Goal: Task Accomplishment & Management: Manage account settings

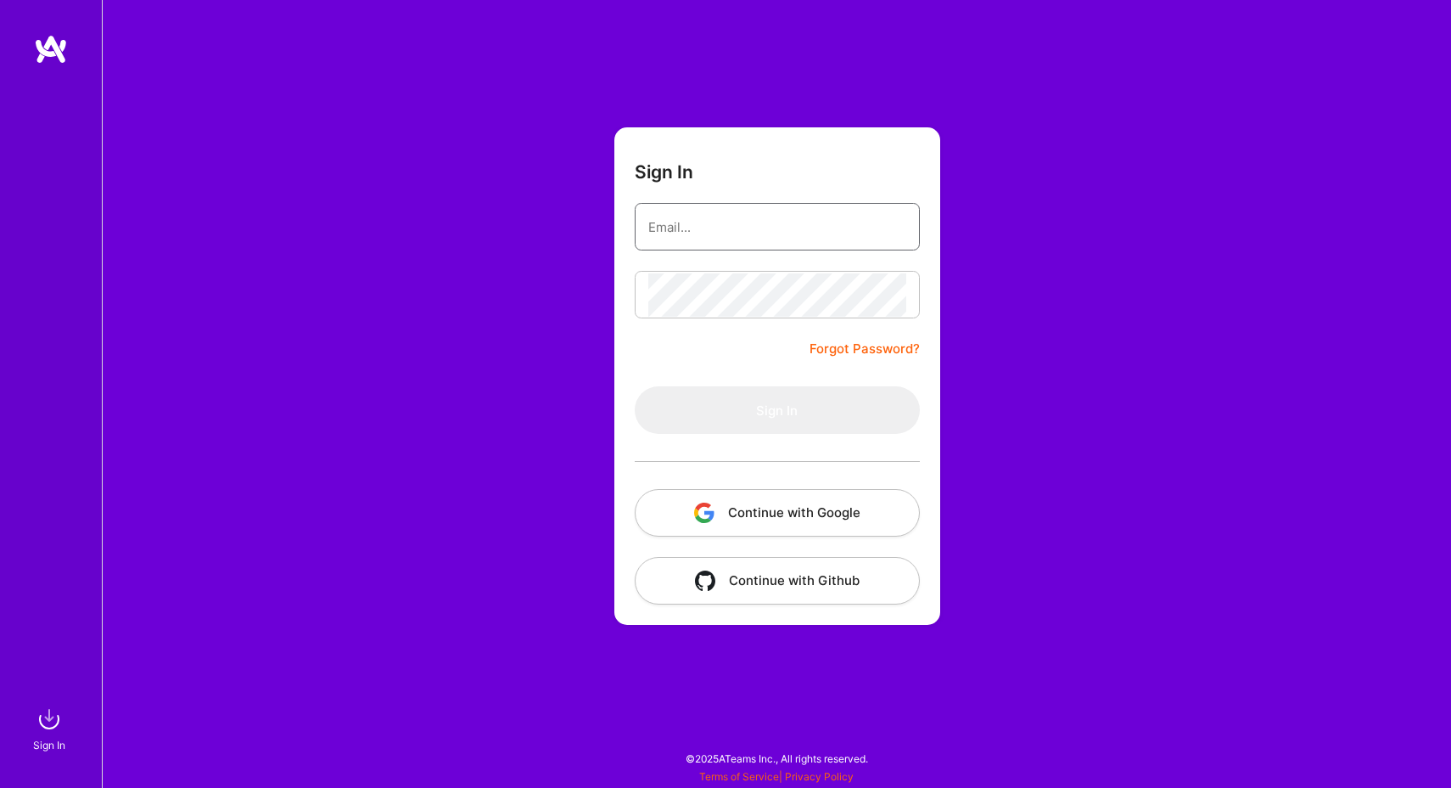
type input "[EMAIL_ADDRESS][DOMAIN_NAME]"
click at [777, 410] on button "Sign In" at bounding box center [777, 410] width 285 height 48
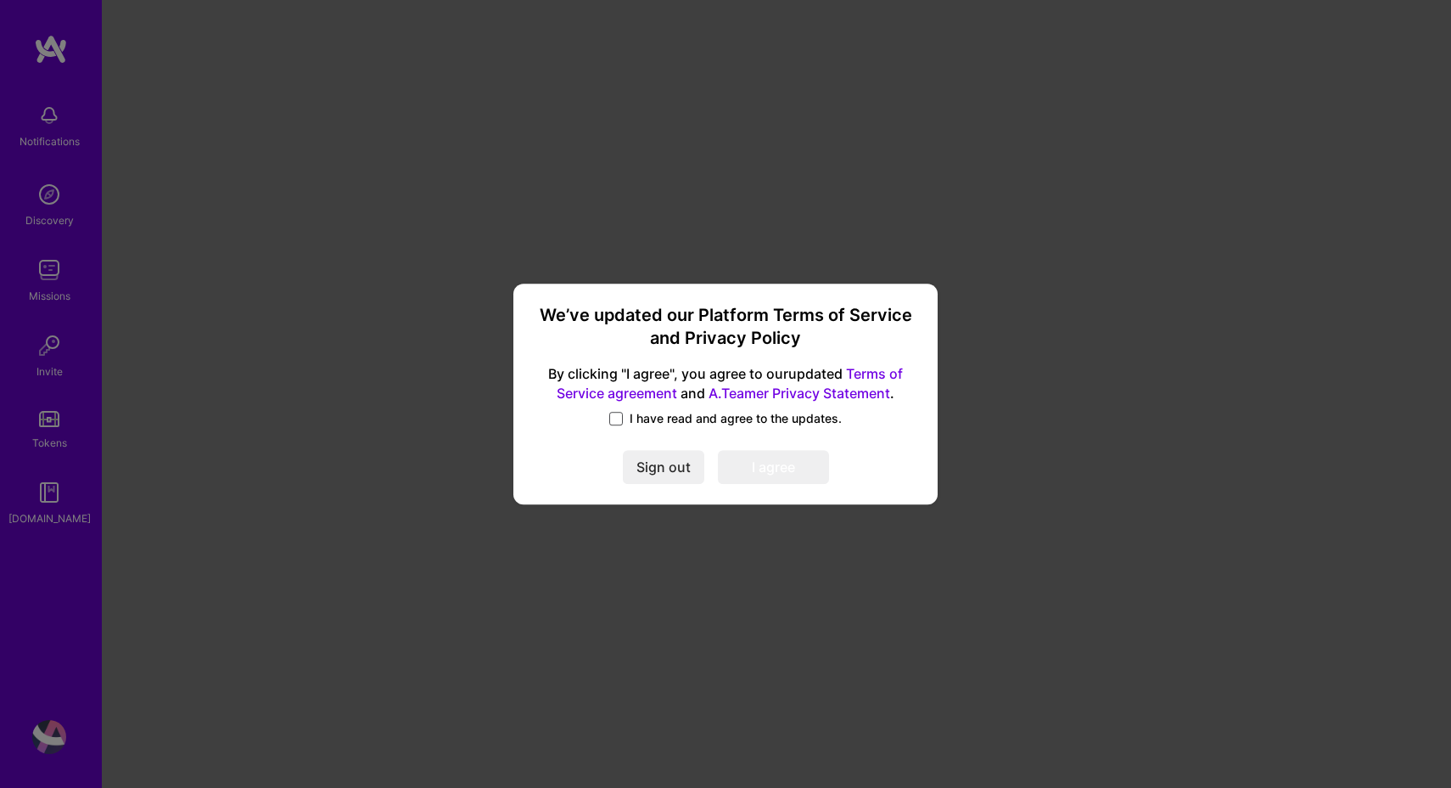
click at [619, 420] on span at bounding box center [616, 419] width 14 height 14
click at [0, 0] on input "I have read and agree to the updates." at bounding box center [0, 0] width 0 height 0
click at [796, 471] on button "I agree" at bounding box center [773, 467] width 111 height 34
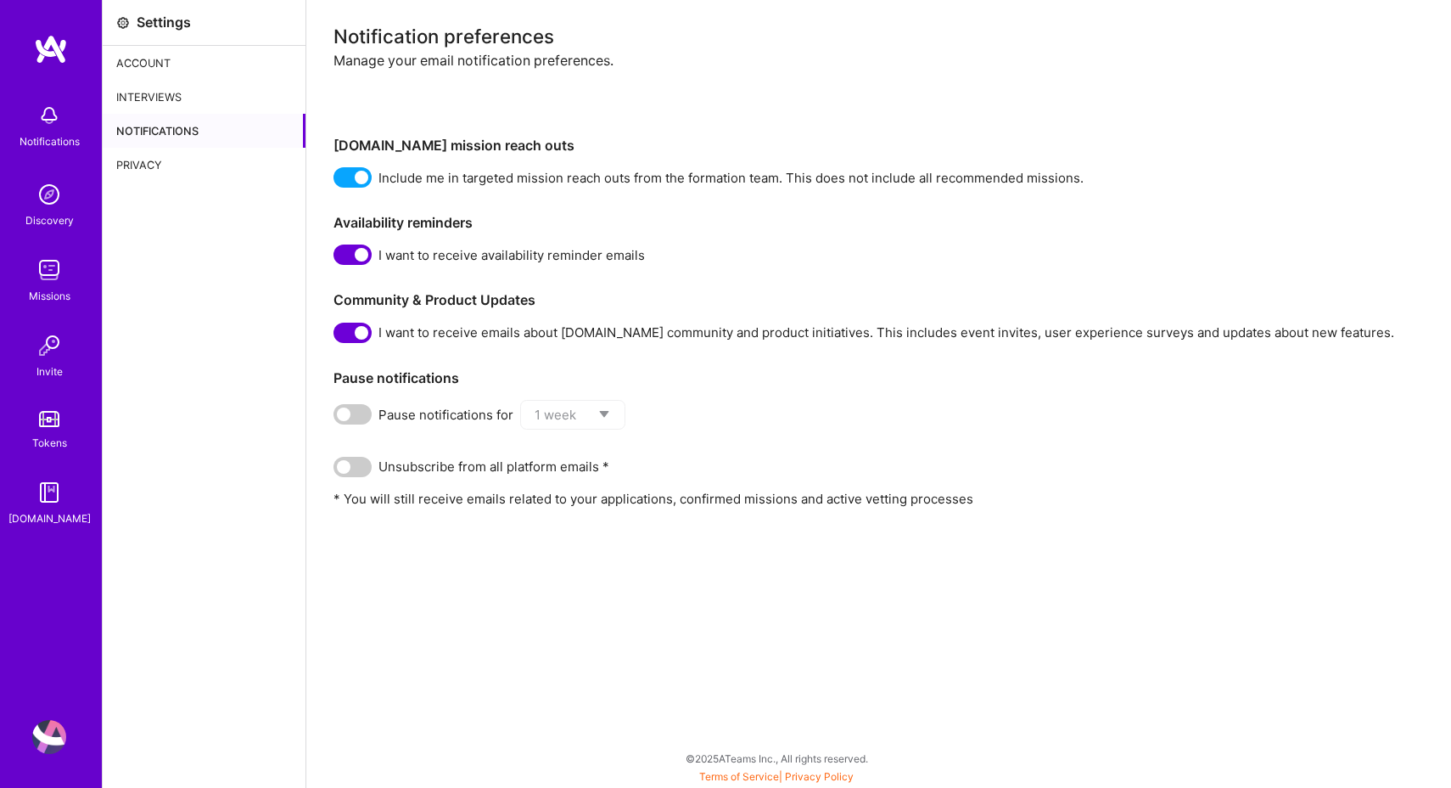
click at [160, 65] on div "Account" at bounding box center [204, 63] width 203 height 34
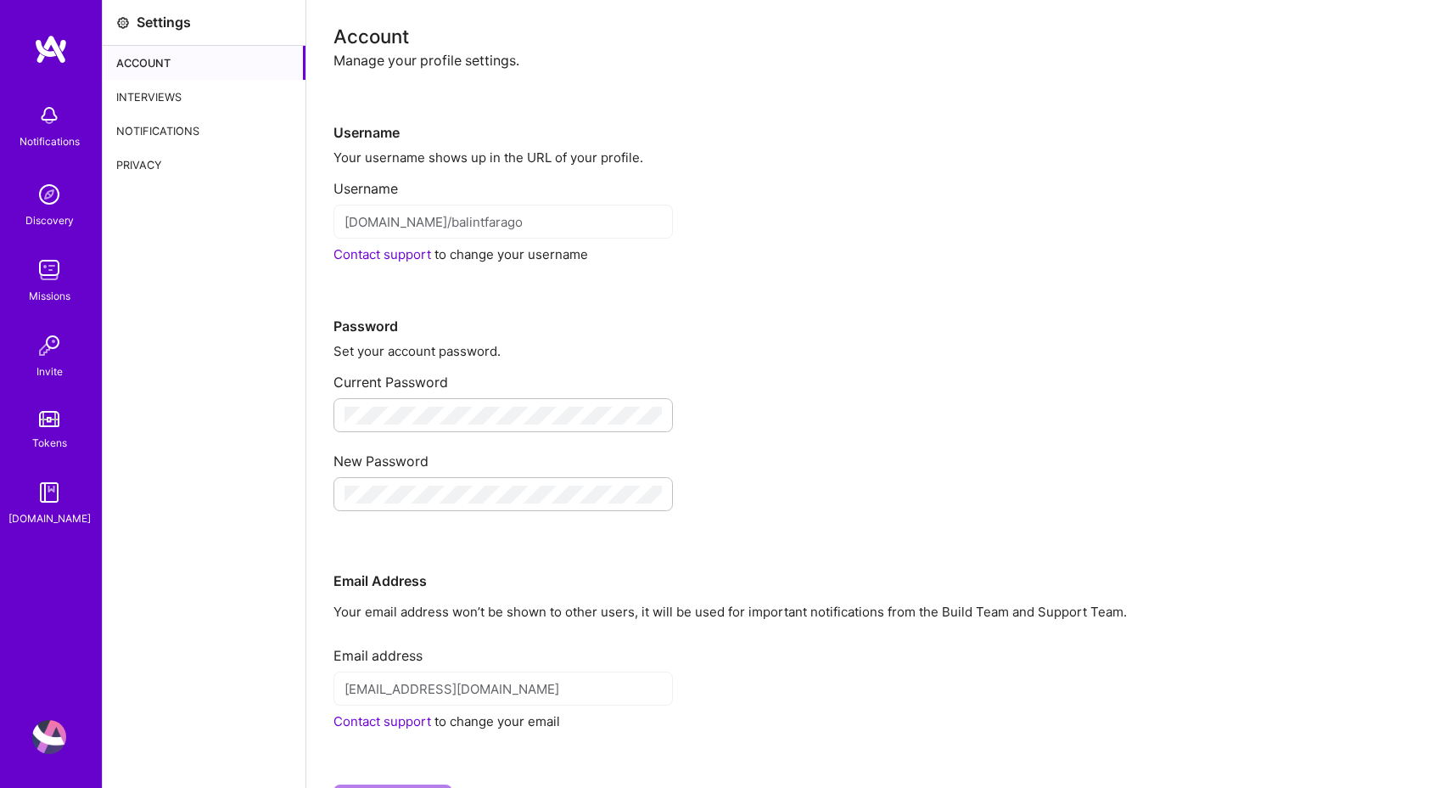
click at [155, 88] on div "Interviews" at bounding box center [204, 97] width 203 height 34
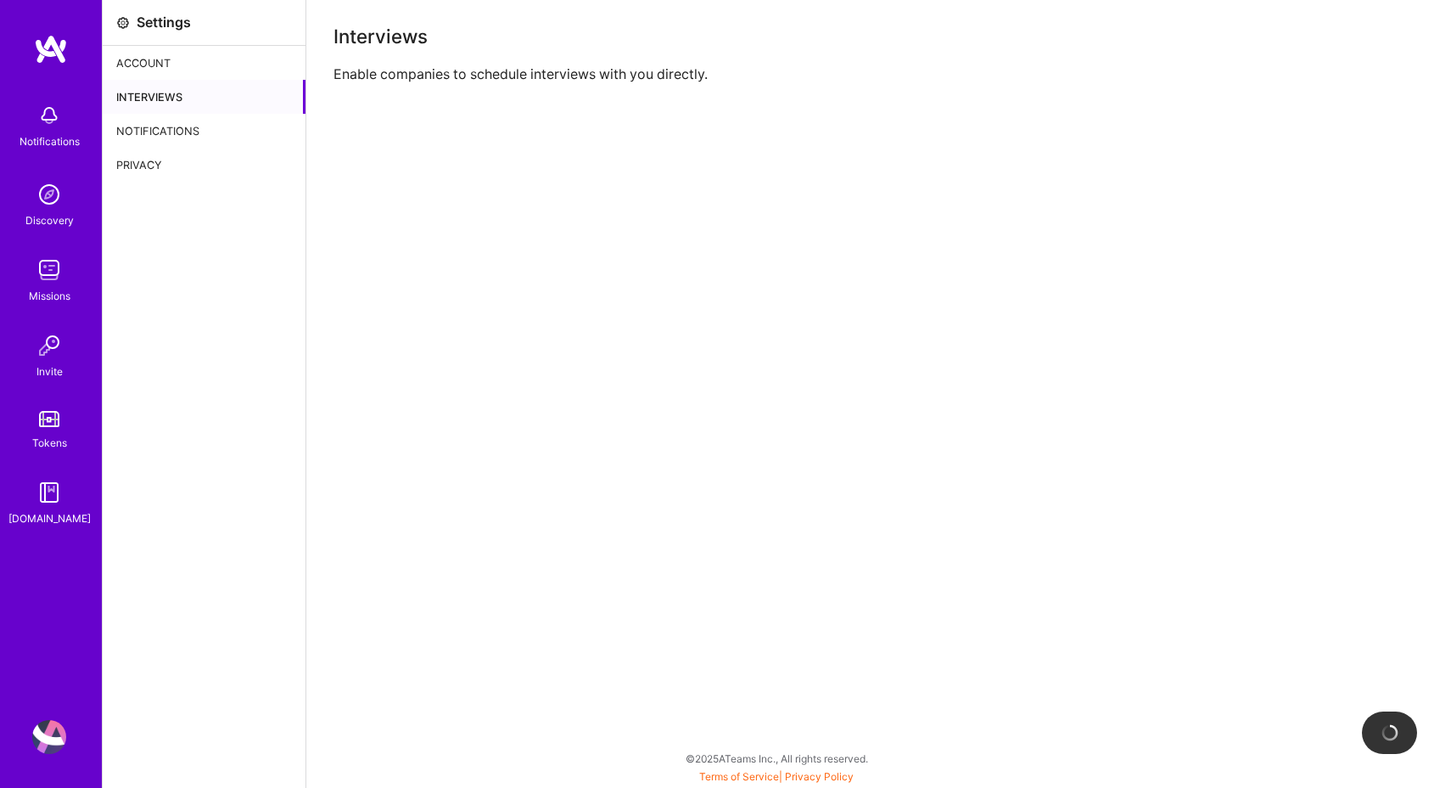
click at [155, 119] on div "Notifications" at bounding box center [204, 131] width 203 height 34
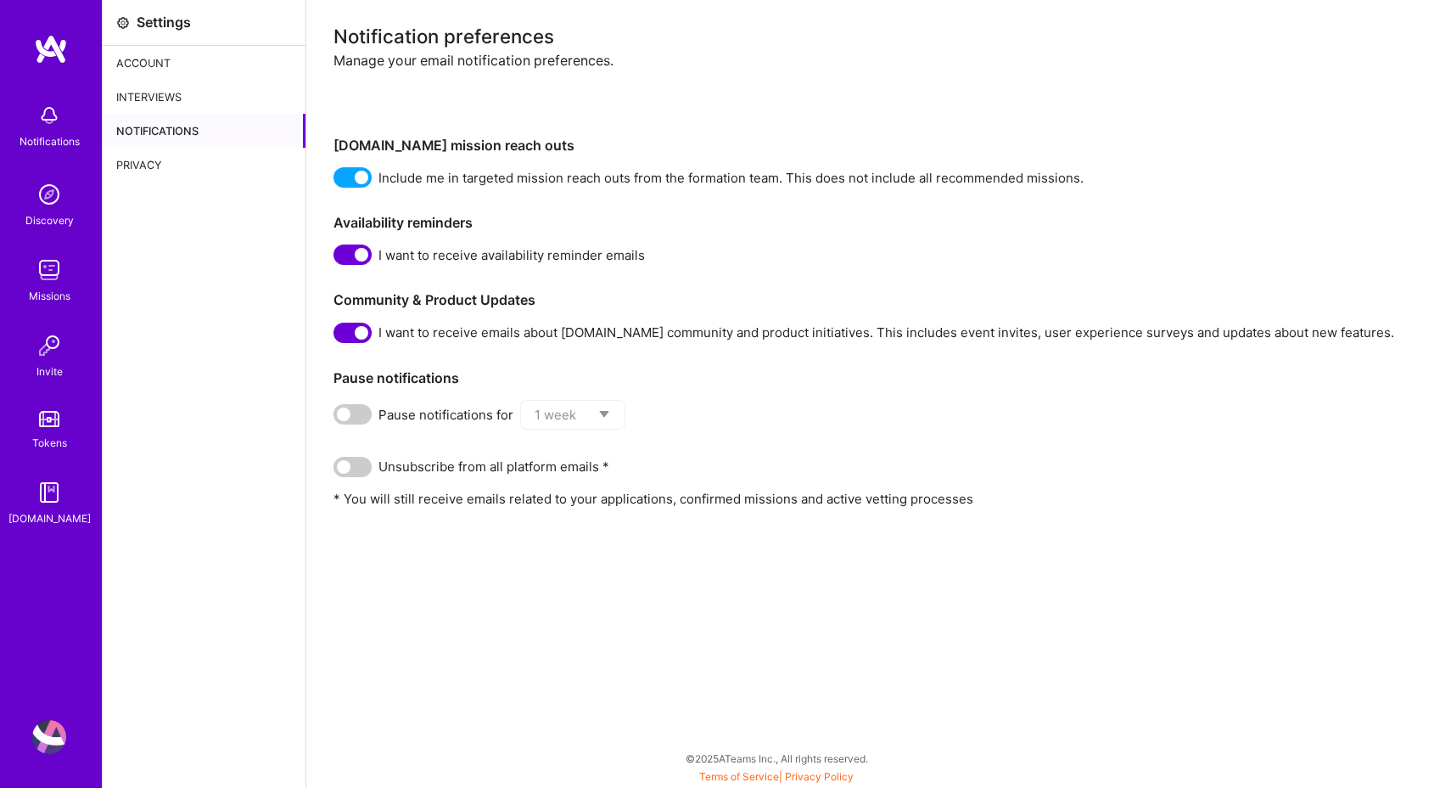
click at [166, 74] on div "Account" at bounding box center [204, 63] width 203 height 34
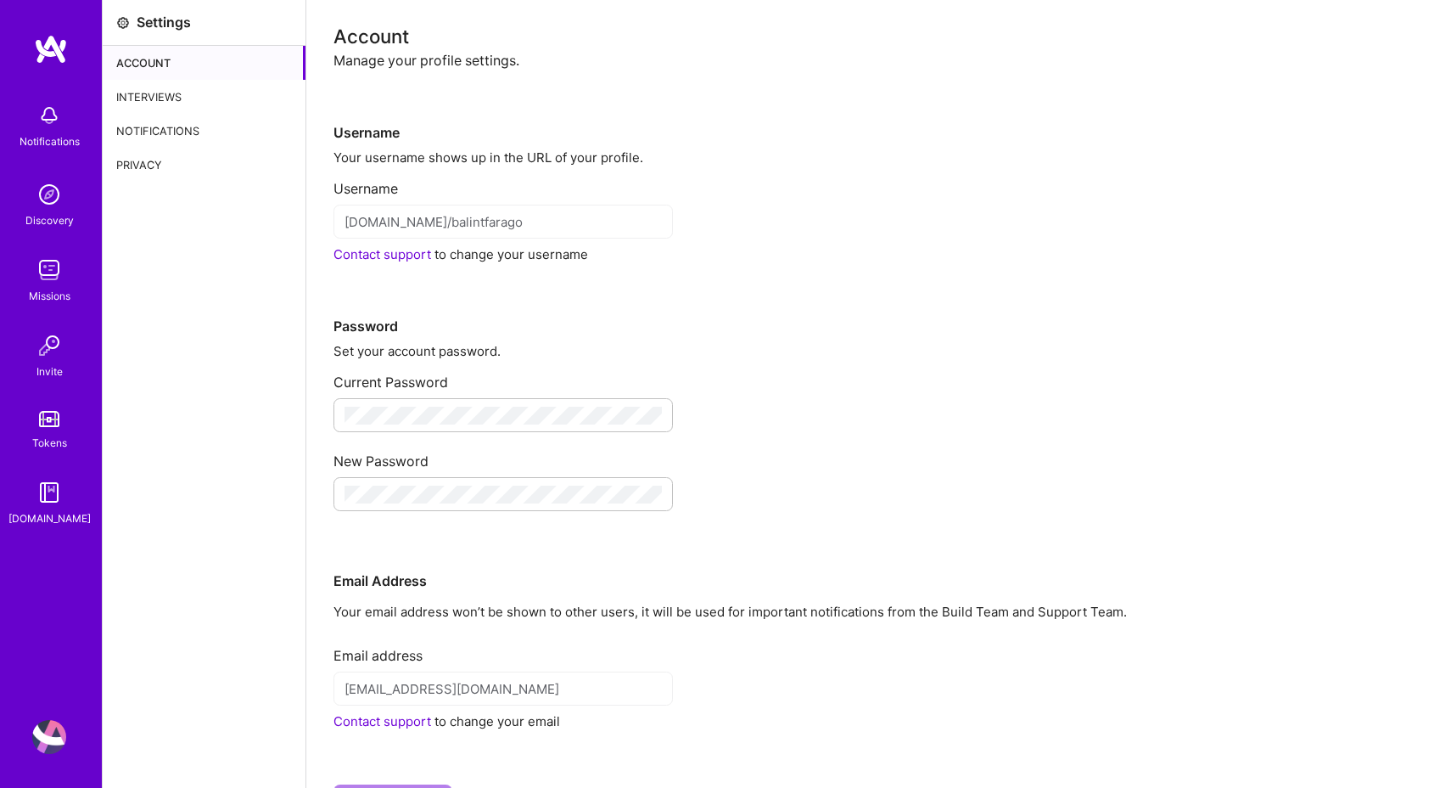
click at [160, 88] on div "Interviews" at bounding box center [204, 97] width 203 height 34
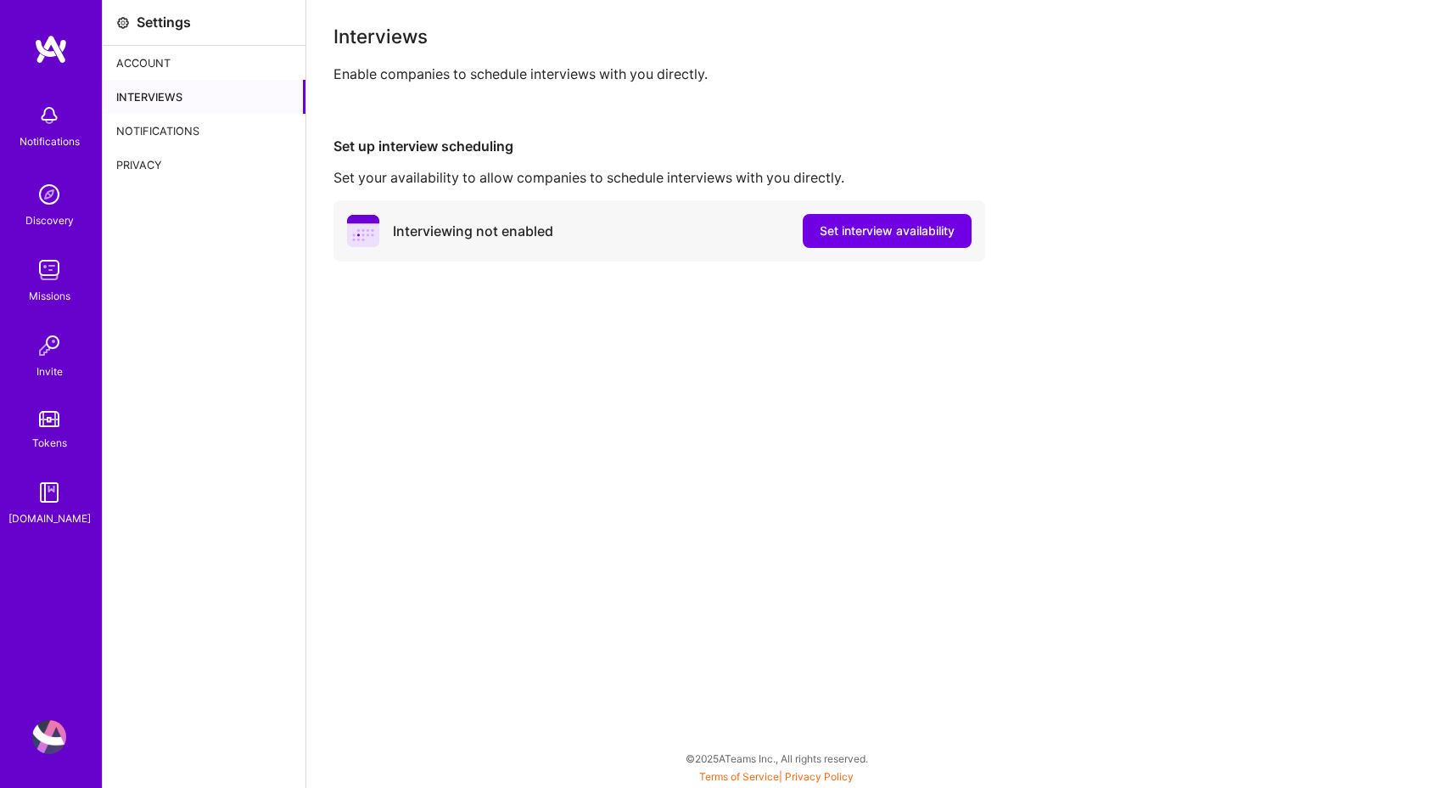
click at [428, 68] on div "Enable companies to schedule interviews with you directly." at bounding box center [879, 74] width 1091 height 18
click at [138, 124] on div "Notifications" at bounding box center [204, 131] width 203 height 34
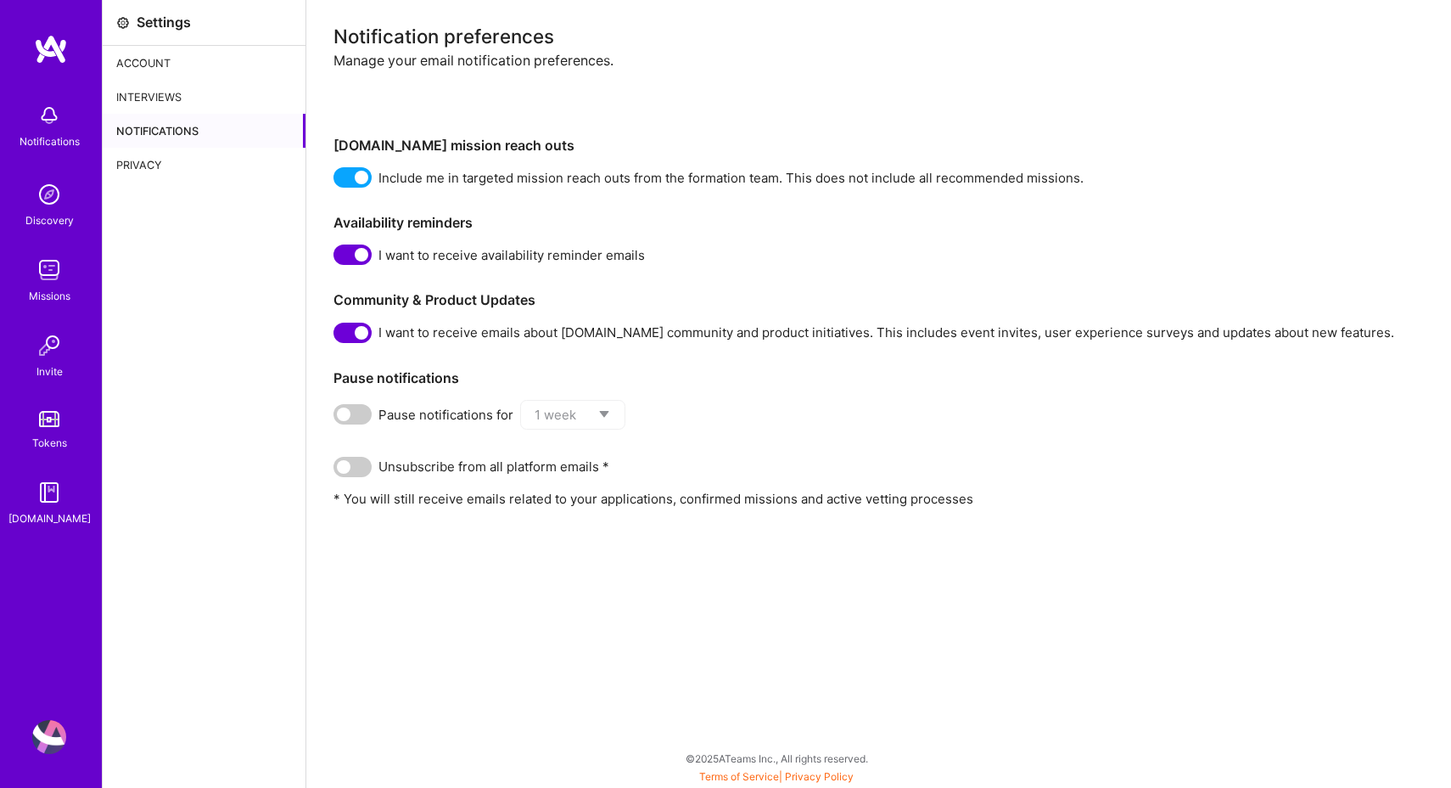
click at [141, 161] on div "Privacy" at bounding box center [204, 165] width 203 height 34
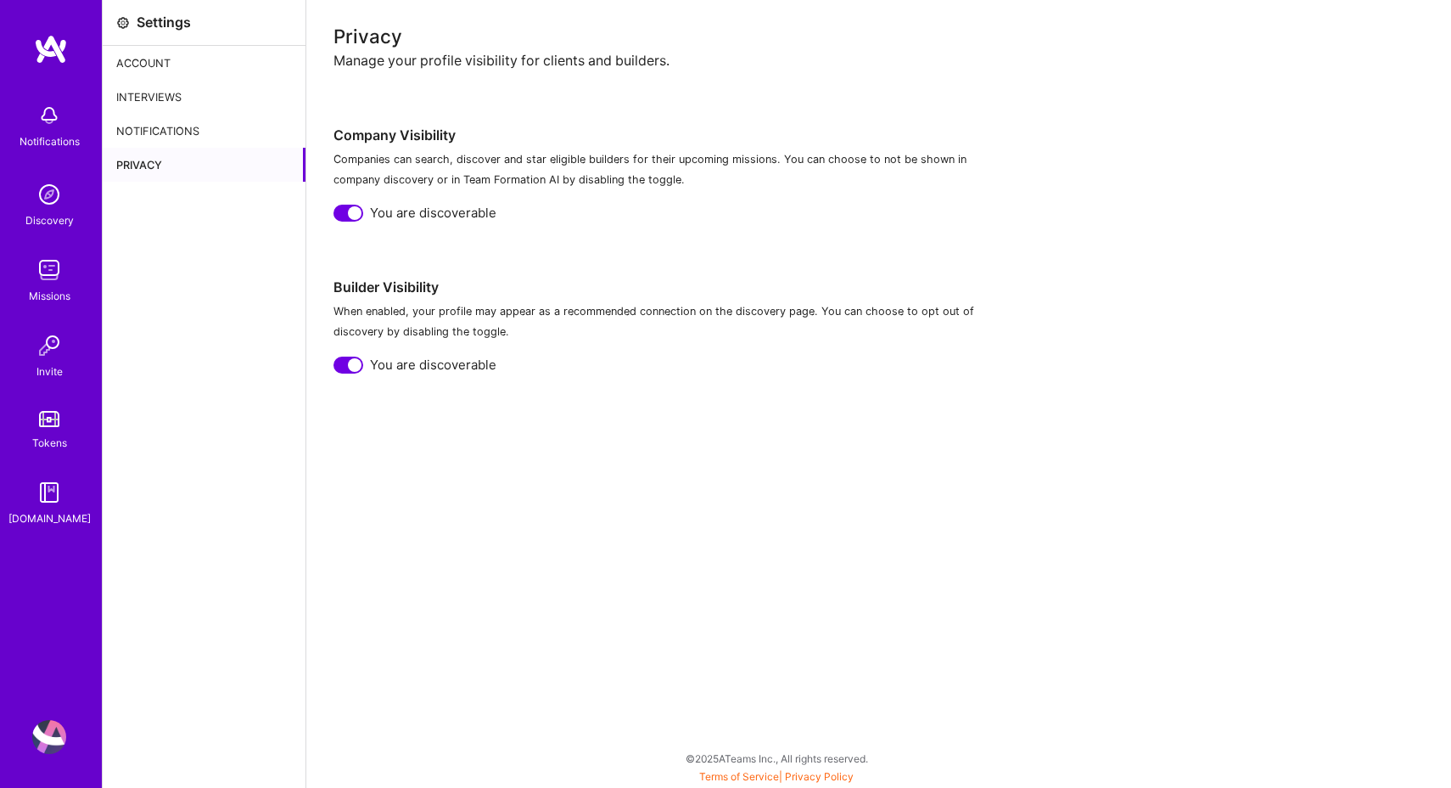
click at [49, 42] on img at bounding box center [51, 49] width 34 height 31
